Goal: Task Accomplishment & Management: Manage account settings

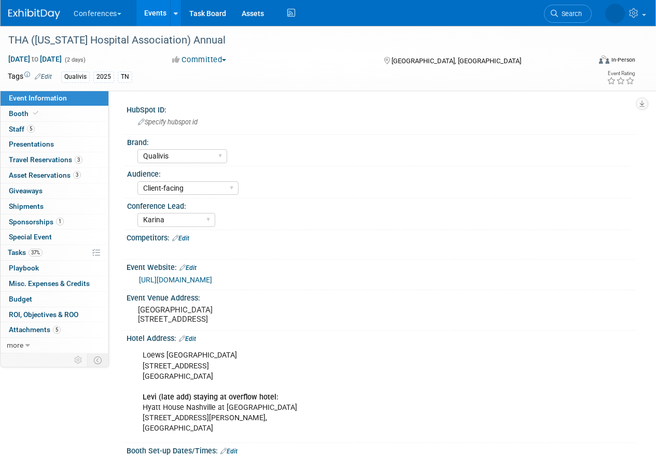
select select "Qualivis"
select select "Client-facing"
select select "Karina"
click at [67, 126] on link "5 Staff 5" at bounding box center [55, 129] width 108 height 15
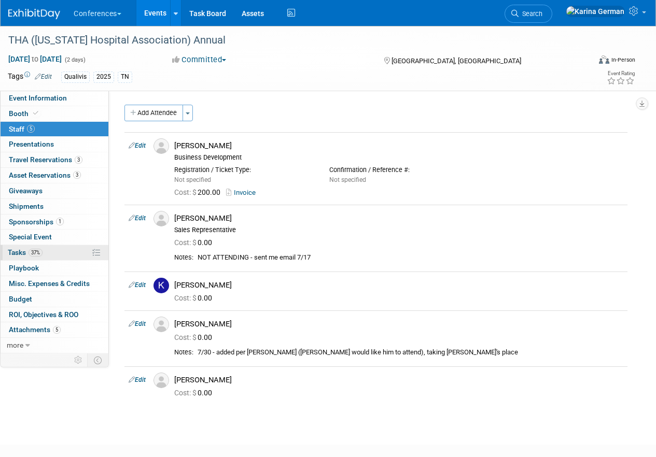
click at [56, 253] on link "37% Tasks 37%" at bounding box center [55, 252] width 108 height 15
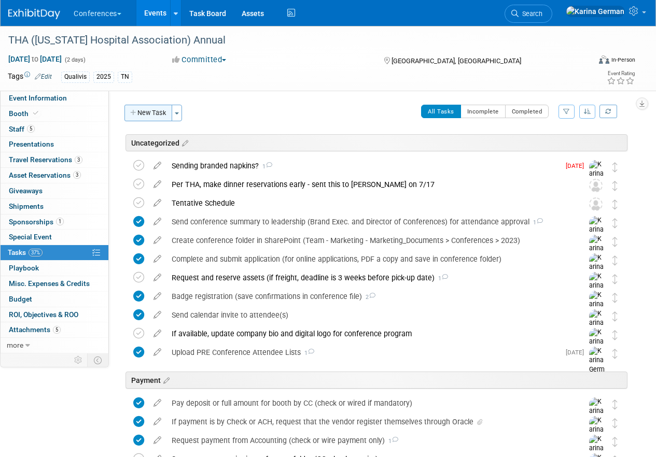
click at [145, 118] on button "New Task" at bounding box center [148, 113] width 48 height 17
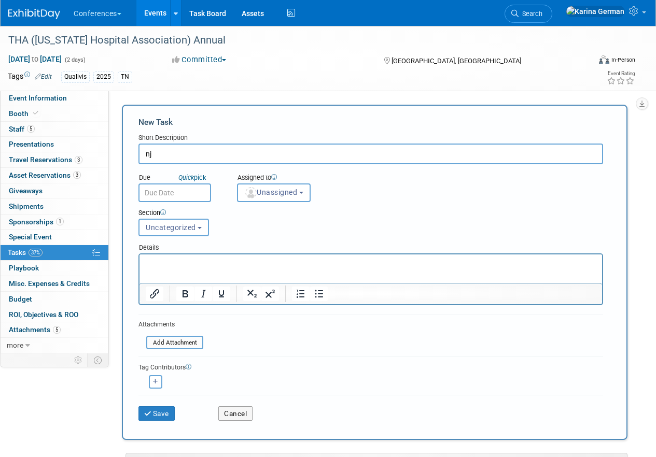
type input "n"
type input "j"
type input "Joe Dunmire not attending"
click at [161, 410] on button "Save" at bounding box center [156, 414] width 36 height 15
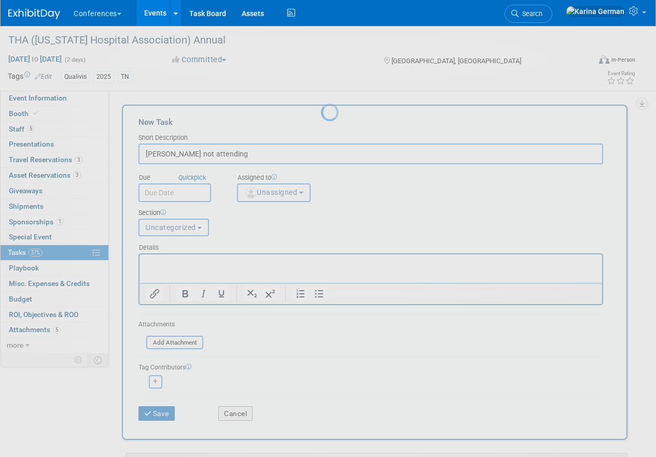
click at [321, 118] on div at bounding box center [328, 228] width 15 height 457
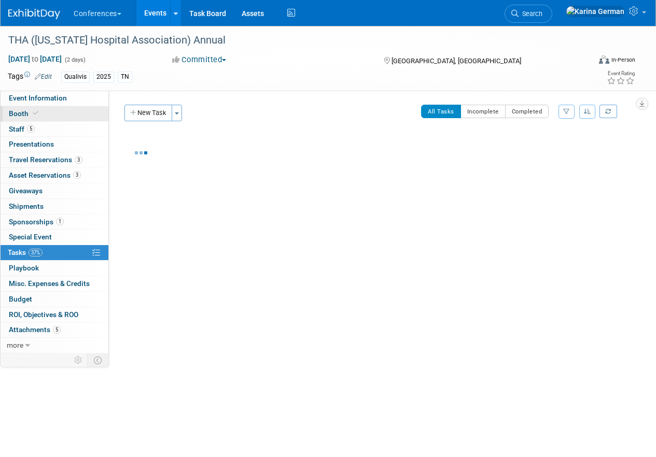
click at [43, 117] on link "Booth" at bounding box center [55, 113] width 108 height 15
select select "6' tabletop"
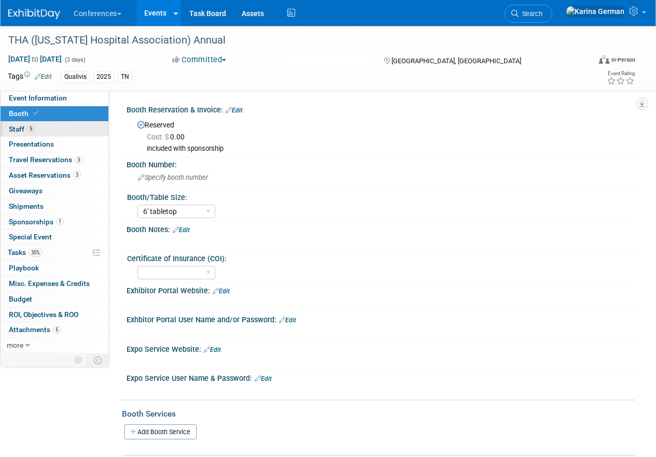
click at [46, 130] on link "5 Staff 5" at bounding box center [55, 129] width 108 height 15
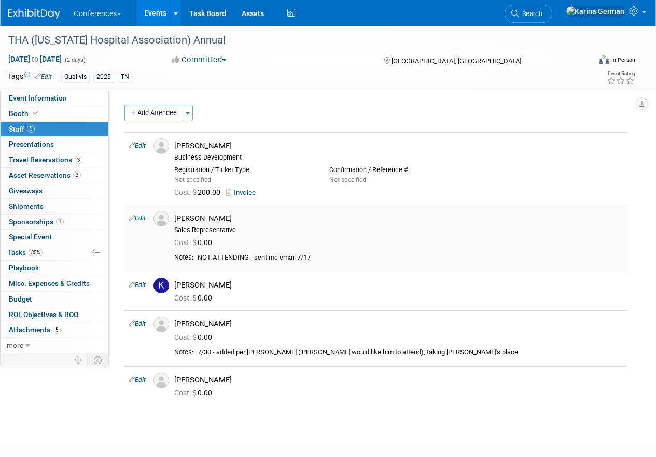
click at [141, 216] on link "Edit" at bounding box center [137, 218] width 17 height 7
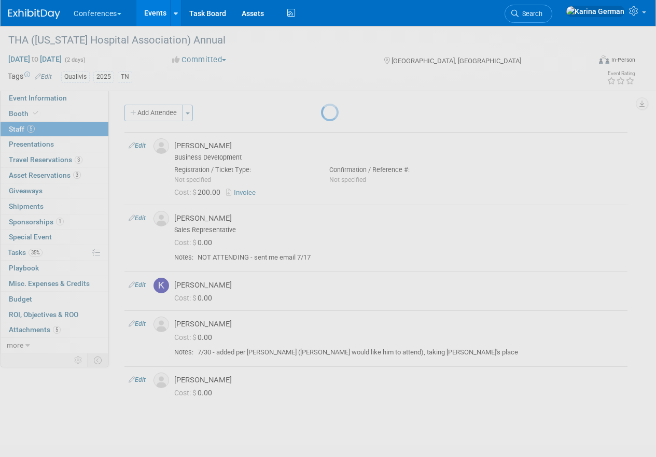
select select "1b0f2e9f-0f64-4423-8c39-1285490b817e"
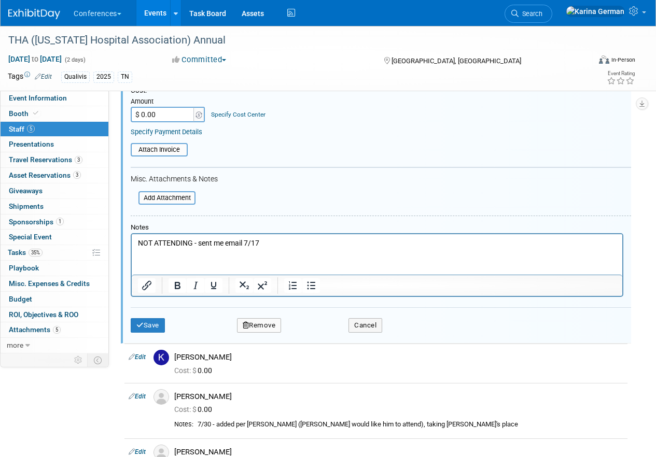
scroll to position [263, 0]
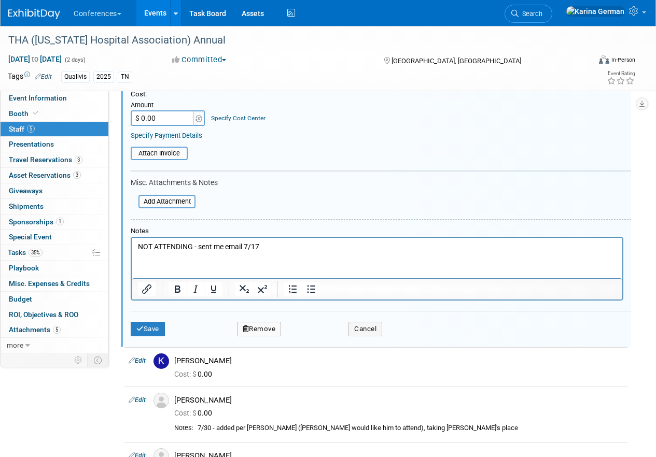
click at [266, 333] on button "Remove" at bounding box center [259, 329] width 45 height 15
click at [317, 339] on link "Yes" at bounding box center [316, 338] width 30 height 17
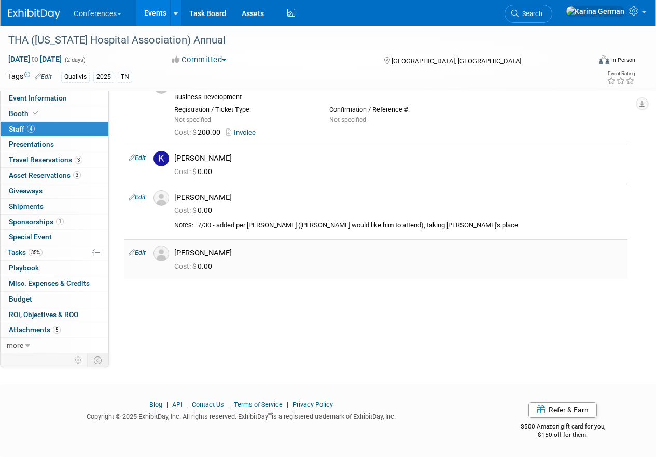
scroll to position [0, 0]
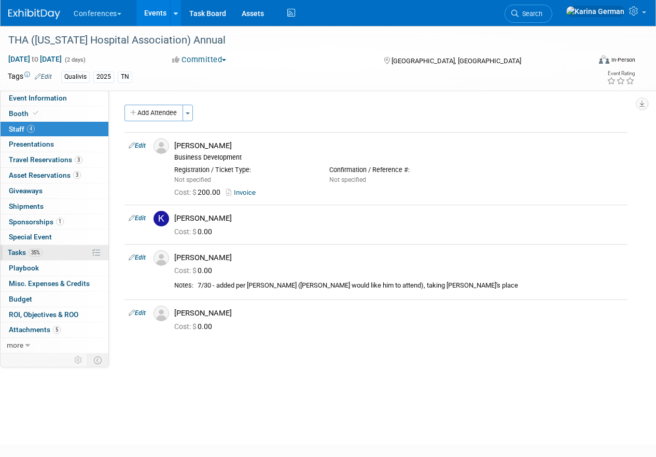
click at [65, 252] on link "35% Tasks 35%" at bounding box center [55, 252] width 108 height 15
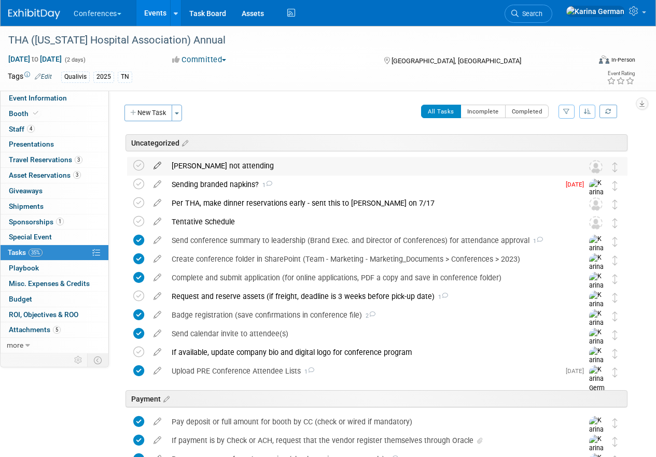
click at [157, 164] on icon at bounding box center [157, 163] width 18 height 13
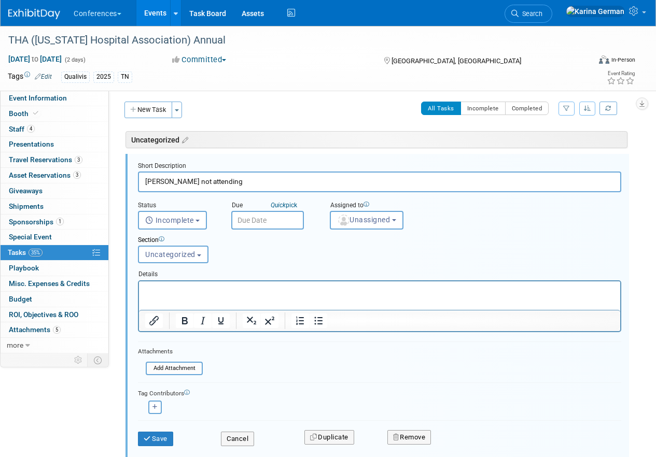
scroll to position [5, 0]
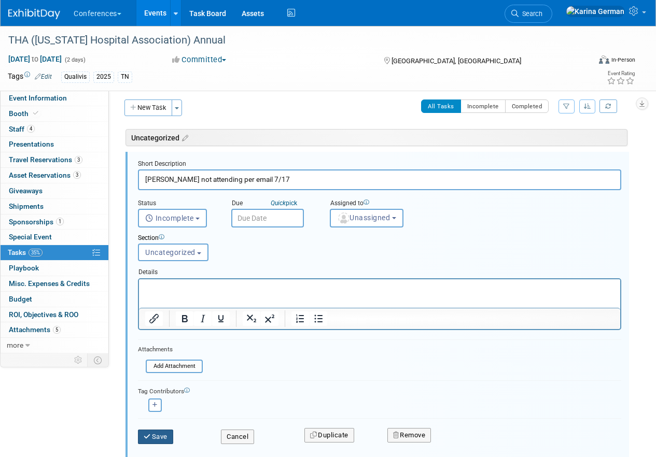
type input "Joe Dunmire not attending per email 7/17"
click at [158, 432] on button "Save" at bounding box center [155, 437] width 35 height 15
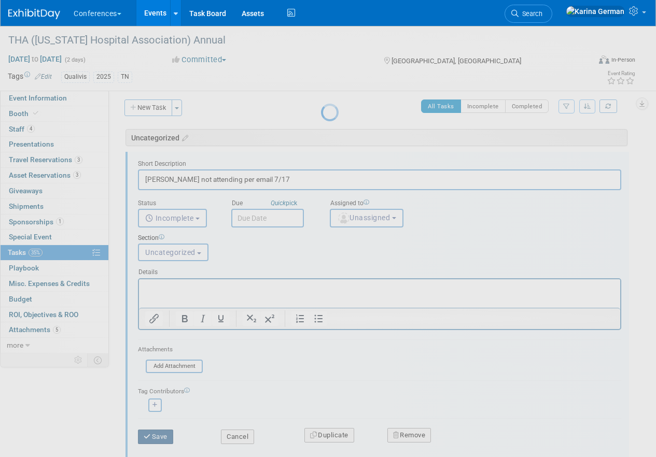
scroll to position [0, 0]
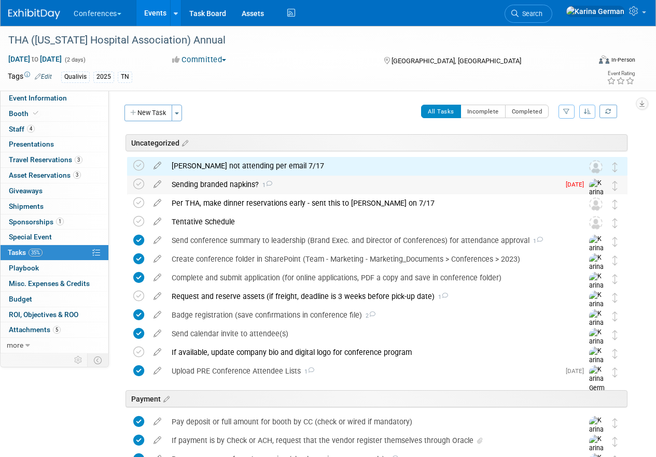
click at [225, 183] on div "Sending branded napkins? 1" at bounding box center [362, 185] width 393 height 18
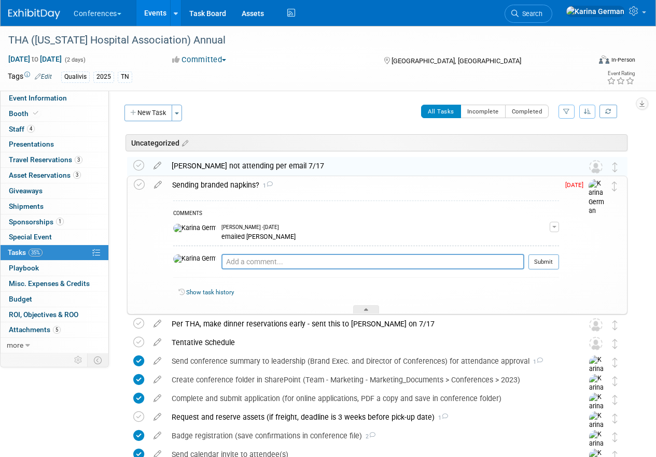
click at [225, 183] on div "Sending branded napkins? 1" at bounding box center [363, 185] width 392 height 18
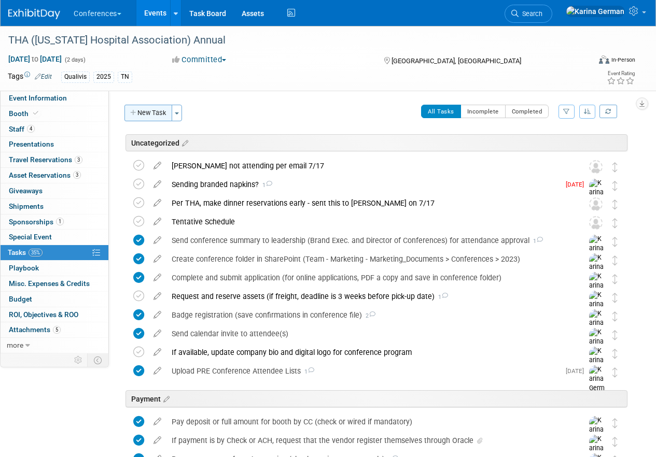
click at [157, 115] on button "New Task" at bounding box center [148, 113] width 48 height 17
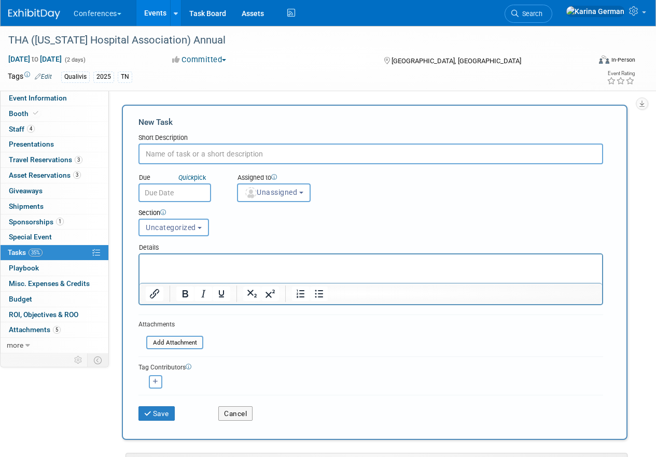
click at [223, 150] on input "text" at bounding box center [370, 154] width 465 height 21
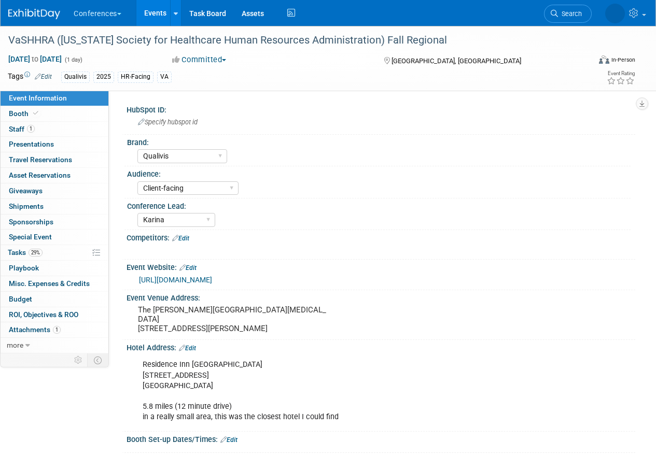
select select "Qualivis"
select select "Client-facing"
select select "Karina"
click at [38, 251] on span "29%" at bounding box center [36, 253] width 14 height 8
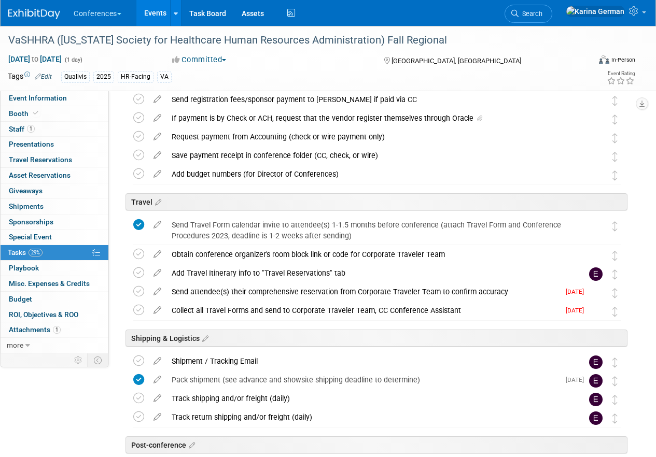
scroll to position [343, 0]
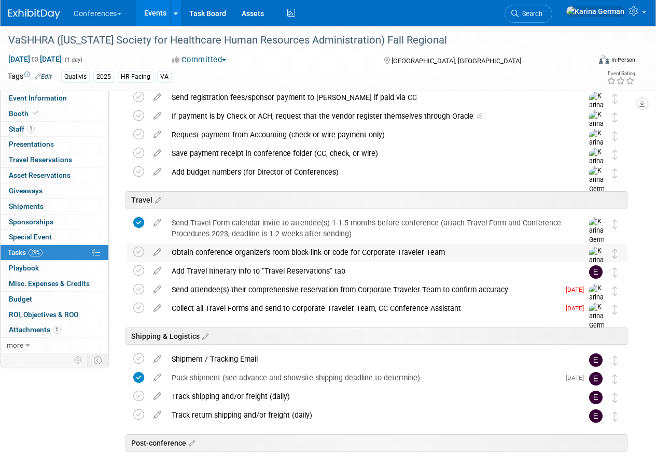
click at [223, 251] on div "Obtain conference organizer's room block link or code for Corporate Traveler Te…" at bounding box center [367, 253] width 402 height 18
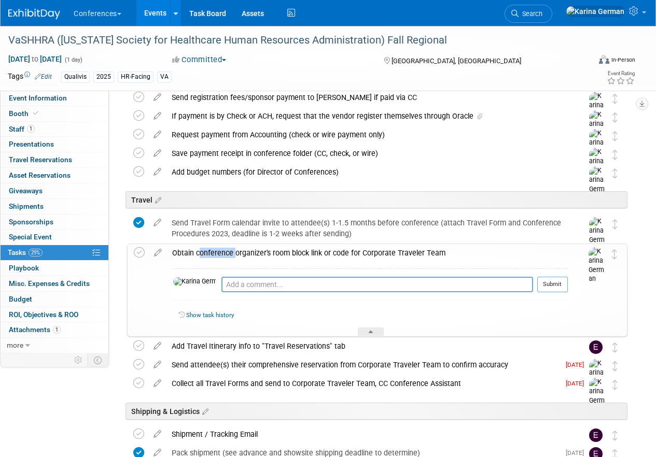
click at [223, 251] on div "Obtain conference organizer's room block link or code for Corporate Traveler Te…" at bounding box center [367, 253] width 401 height 18
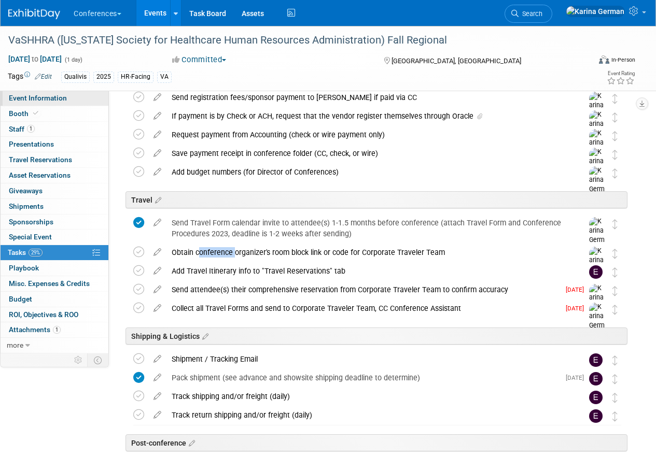
click at [77, 94] on link "Event Information" at bounding box center [55, 98] width 108 height 15
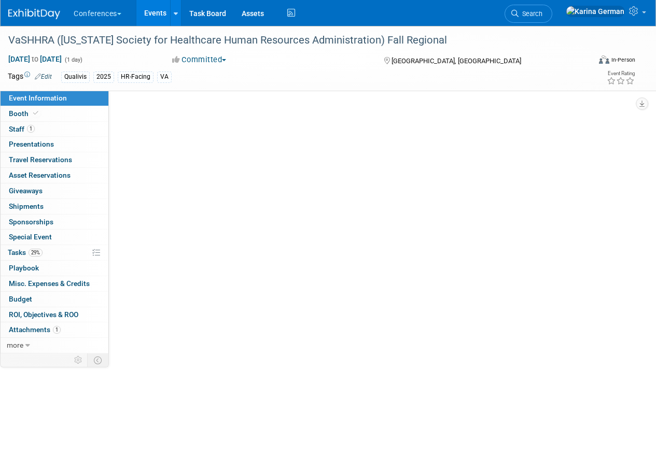
scroll to position [0, 0]
select select "Qualivis"
select select "Client-facing"
select select "Karina"
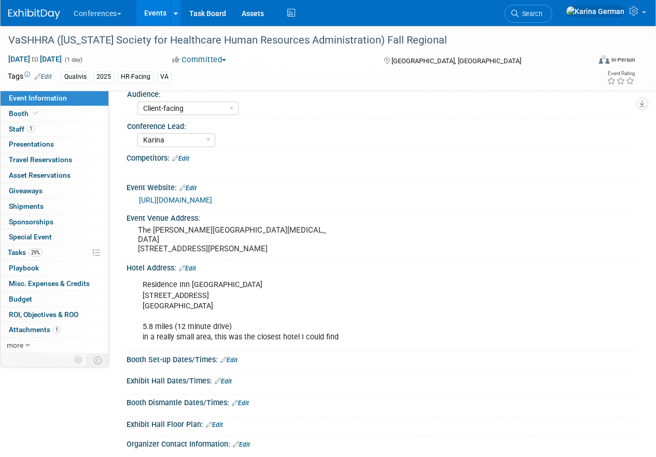
scroll to position [90, 0]
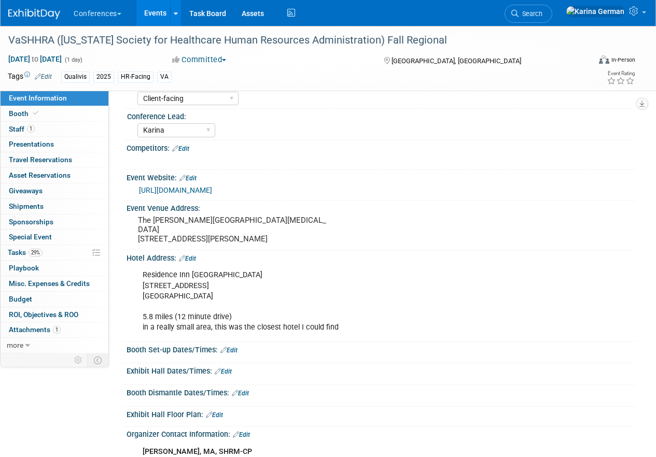
click at [189, 321] on div "Residence Inn [GEOGRAPHIC_DATA] [STREET_ADDRESS] 5.8 miles (12 minute drive) in…" at bounding box center [334, 301] width 399 height 73
